Goal: Obtain resource: Download file/media

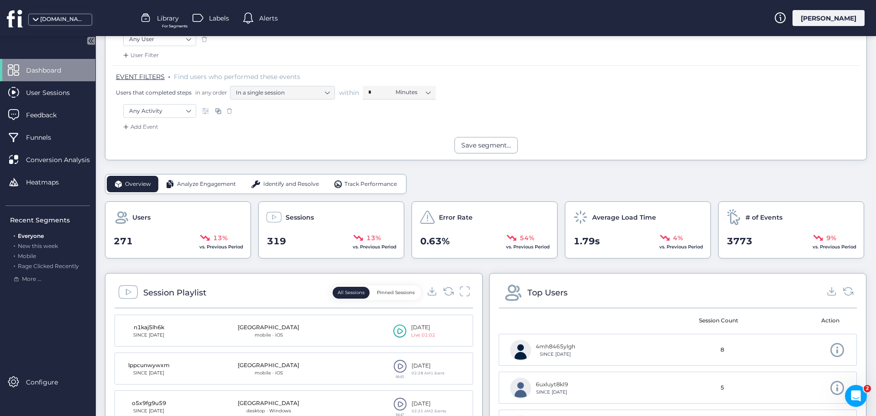
scroll to position [137, 0]
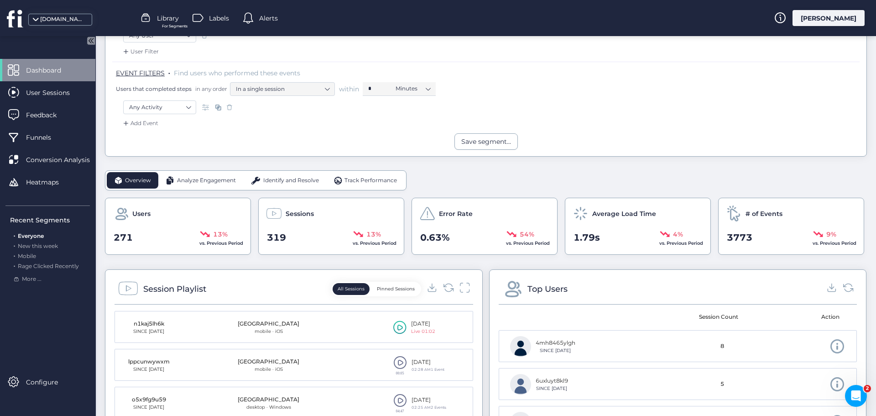
click at [199, 176] on span "Analyze Engagement" at bounding box center [206, 180] width 59 height 9
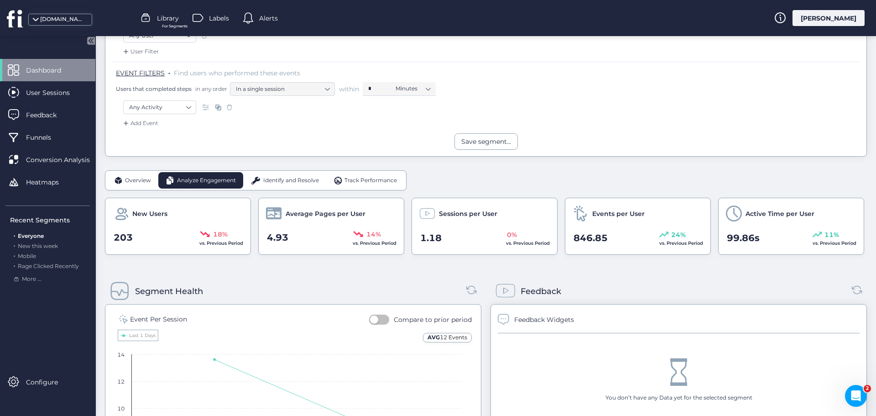
click at [714, 94] on div "Users that completed steps in any order In a single session within * Minutes" at bounding box center [488, 89] width 744 height 14
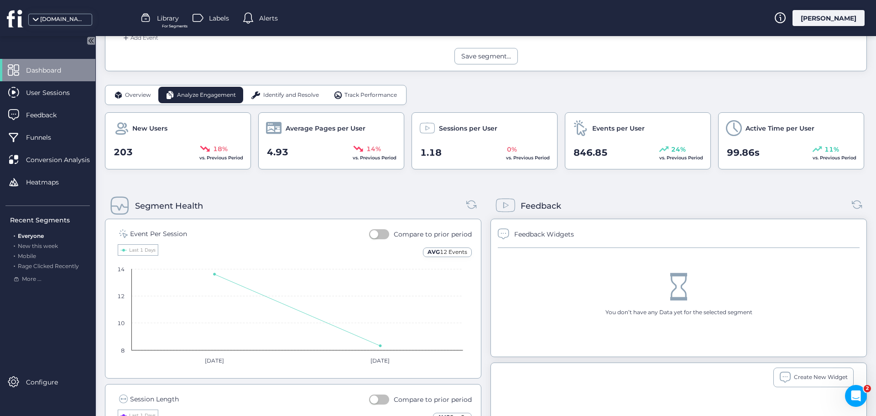
scroll to position [228, 0]
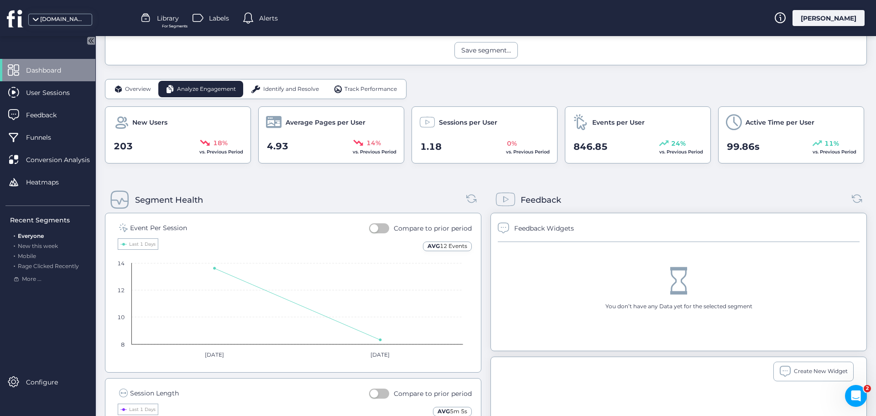
click at [297, 89] on span "Identify and Resolve" at bounding box center [291, 89] width 56 height 9
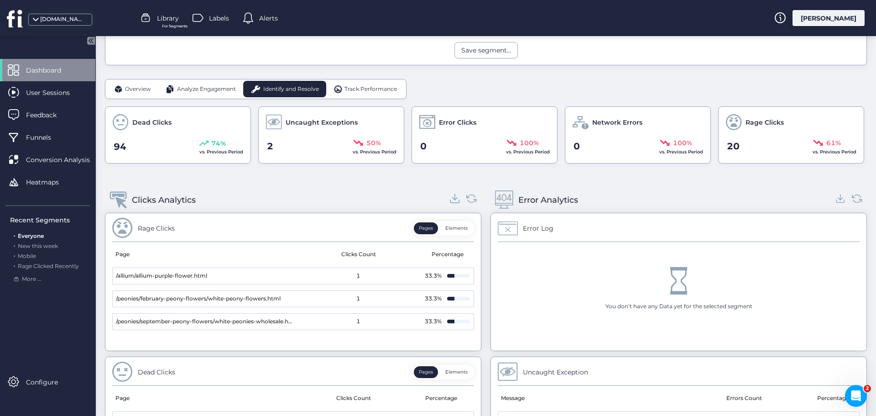
click at [449, 199] on icon at bounding box center [455, 198] width 12 height 12
click at [359, 91] on span "Track Performance" at bounding box center [371, 89] width 52 height 9
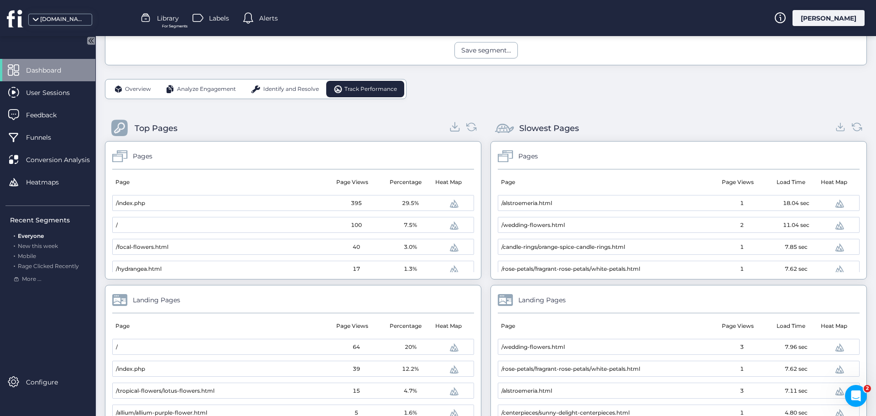
click at [454, 130] on icon at bounding box center [455, 126] width 12 height 12
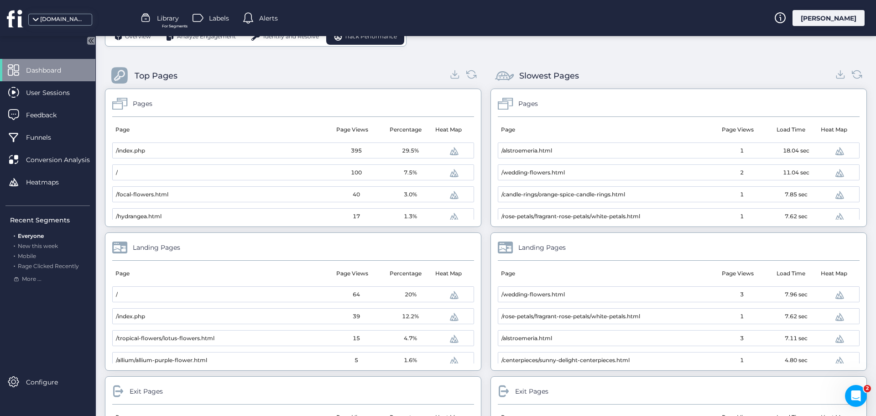
scroll to position [274, 0]
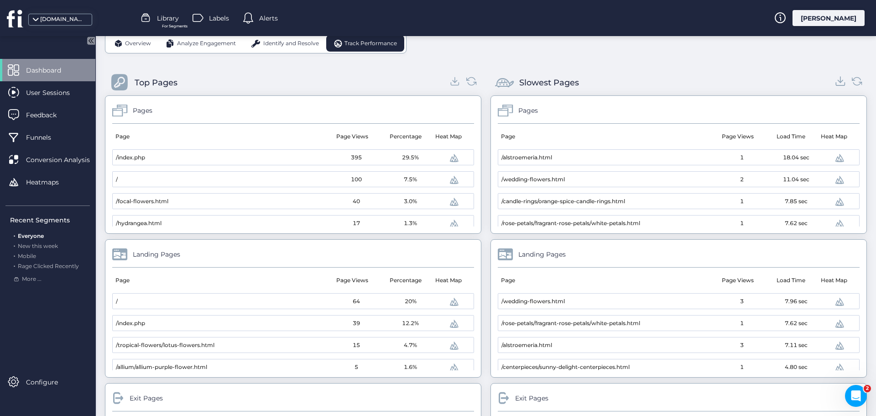
click at [835, 84] on icon at bounding box center [841, 81] width 12 height 12
